Goal: Transaction & Acquisition: Obtain resource

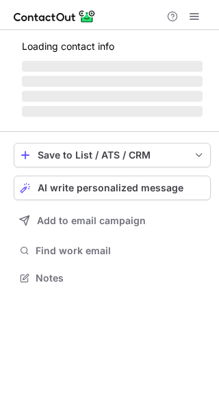
scroll to position [276, 219]
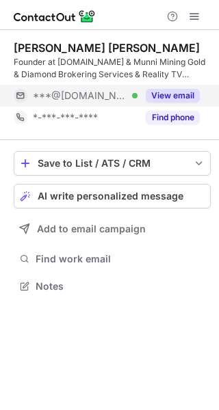
click at [187, 96] on button "View email" at bounding box center [173, 96] width 54 height 14
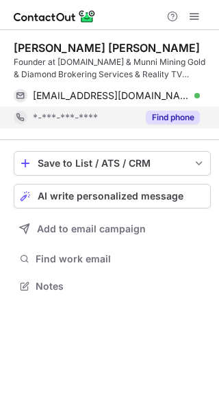
click at [183, 120] on button "Find phone" at bounding box center [173, 118] width 54 height 14
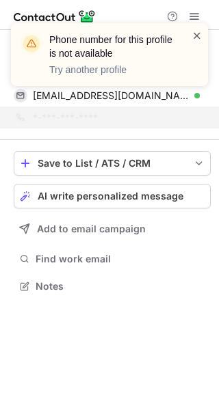
click at [196, 39] on span at bounding box center [197, 36] width 11 height 14
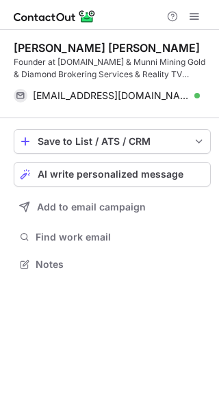
scroll to position [254, 219]
